Goal: Navigation & Orientation: Understand site structure

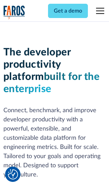
scroll to position [103, 0]
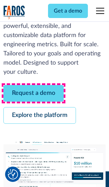
click at [33, 93] on link "Request a demo" at bounding box center [33, 93] width 60 height 17
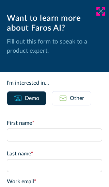
click at [101, 11] on icon at bounding box center [100, 10] width 5 height 5
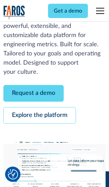
scroll to position [125, 0]
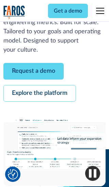
click at [39, 93] on link "Explore the platform" at bounding box center [39, 93] width 72 height 17
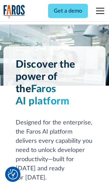
scroll to position [5104, 0]
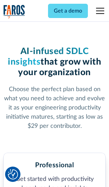
scroll to position [1055, 0]
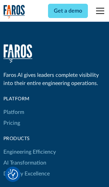
click at [13, 107] on link "Platform" at bounding box center [13, 112] width 21 height 11
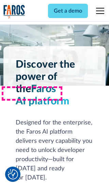
scroll to position [5322, 0]
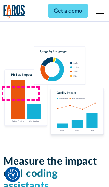
scroll to position [4191, 0]
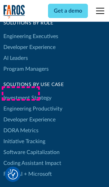
click at [20, 125] on link "DORA Metrics" at bounding box center [20, 130] width 35 height 11
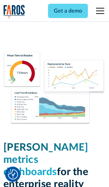
scroll to position [2976, 0]
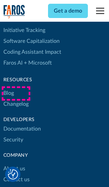
scroll to position [3080, 0]
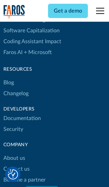
click at [16, 93] on link "Changelog" at bounding box center [15, 93] width 25 height 11
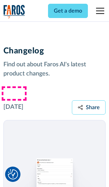
scroll to position [8206, 0]
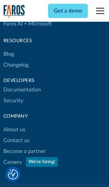
click at [14, 124] on link "About us" at bounding box center [14, 129] width 22 height 11
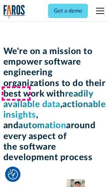
scroll to position [2345, 0]
